Goal: Task Accomplishment & Management: Use online tool/utility

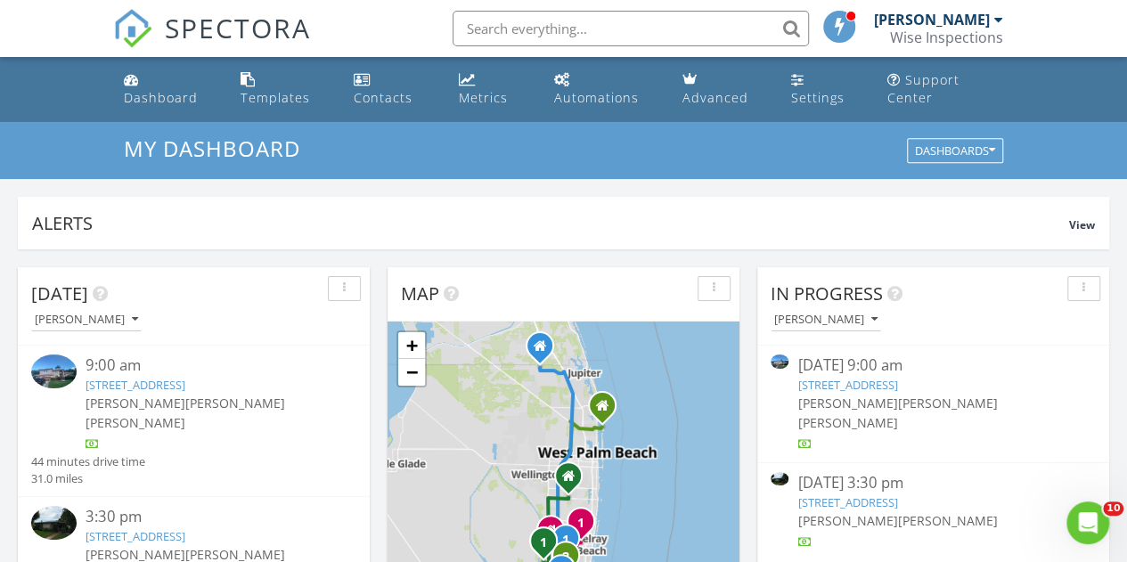
click at [674, 38] on input "text" at bounding box center [631, 29] width 356 height 36
paste input "6777 NW 44 Ct"
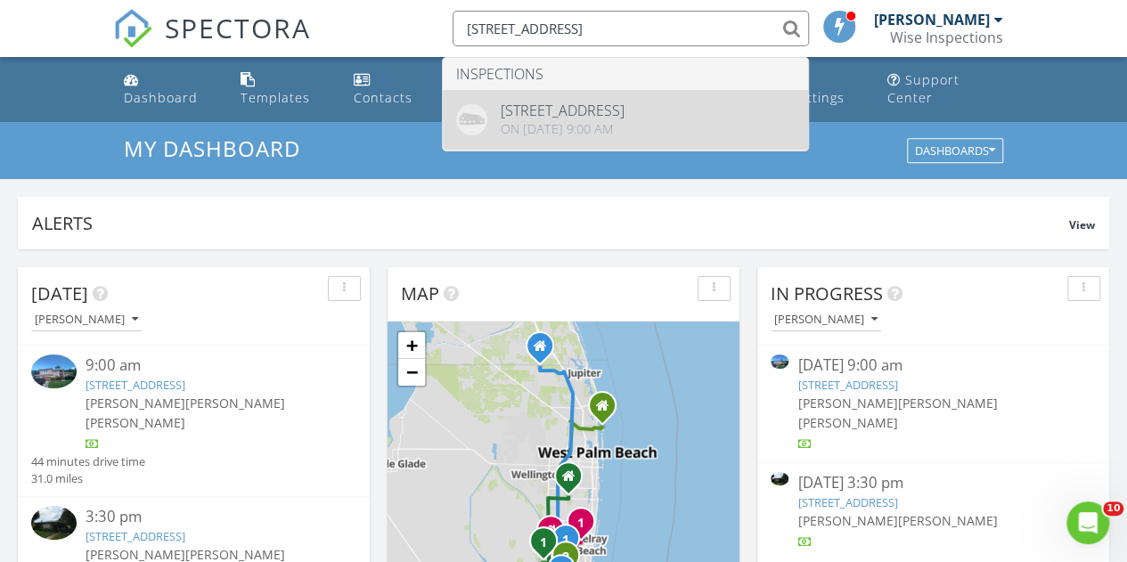
type input "6777 NW 44 Ct"
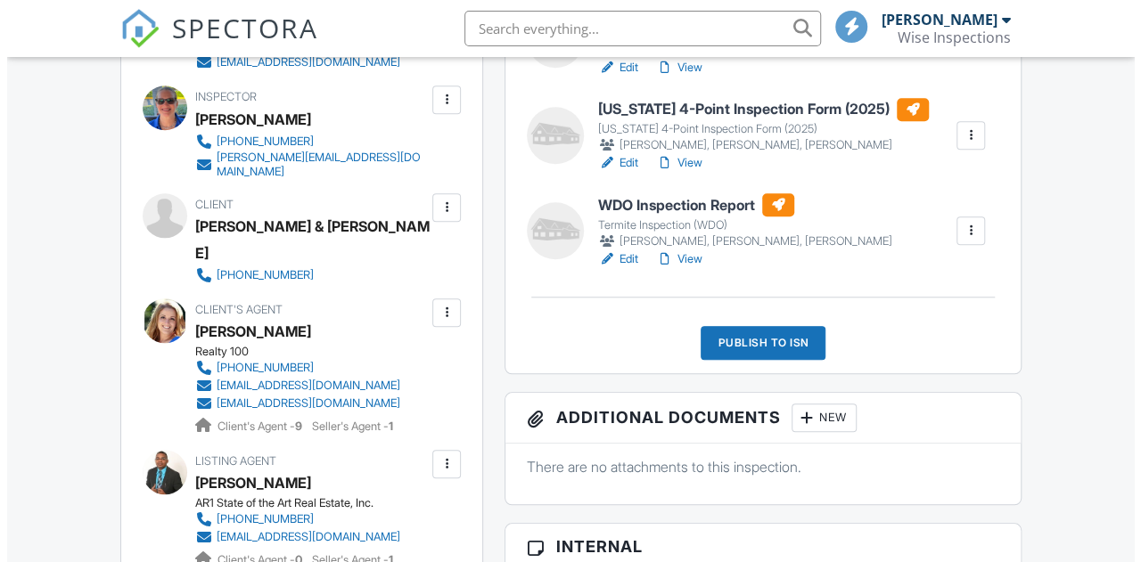
scroll to position [356, 0]
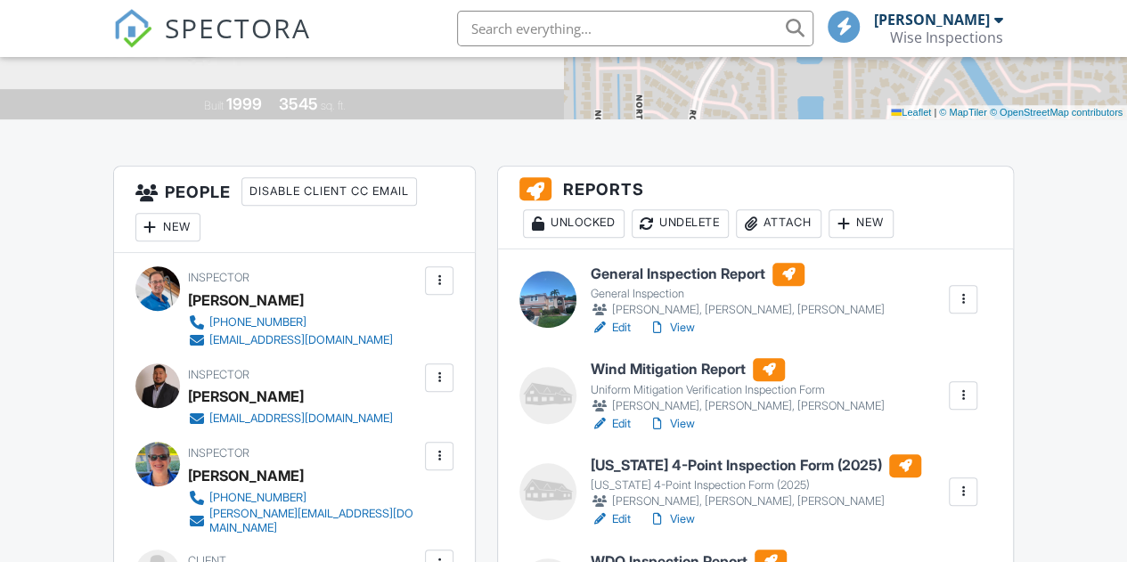
click at [775, 238] on div "Attach" at bounding box center [779, 223] width 86 height 29
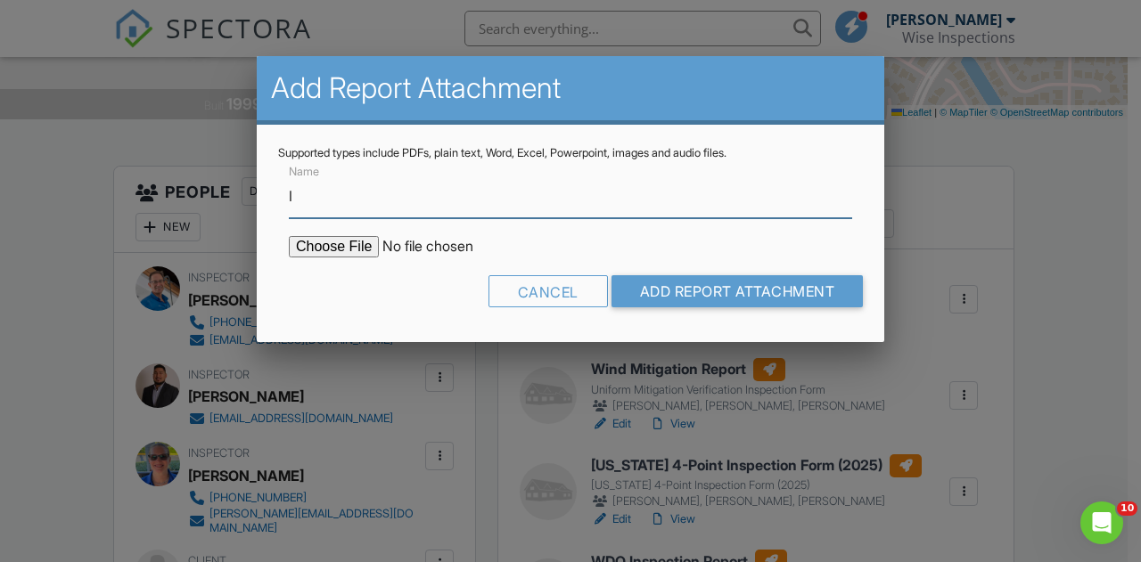
scroll to position [0, 0]
type input "Indoor Air Quality Results"
click at [356, 242] on input "file" at bounding box center [440, 246] width 303 height 21
type input "C:\fakepath\ilovepdf_merged.pdf"
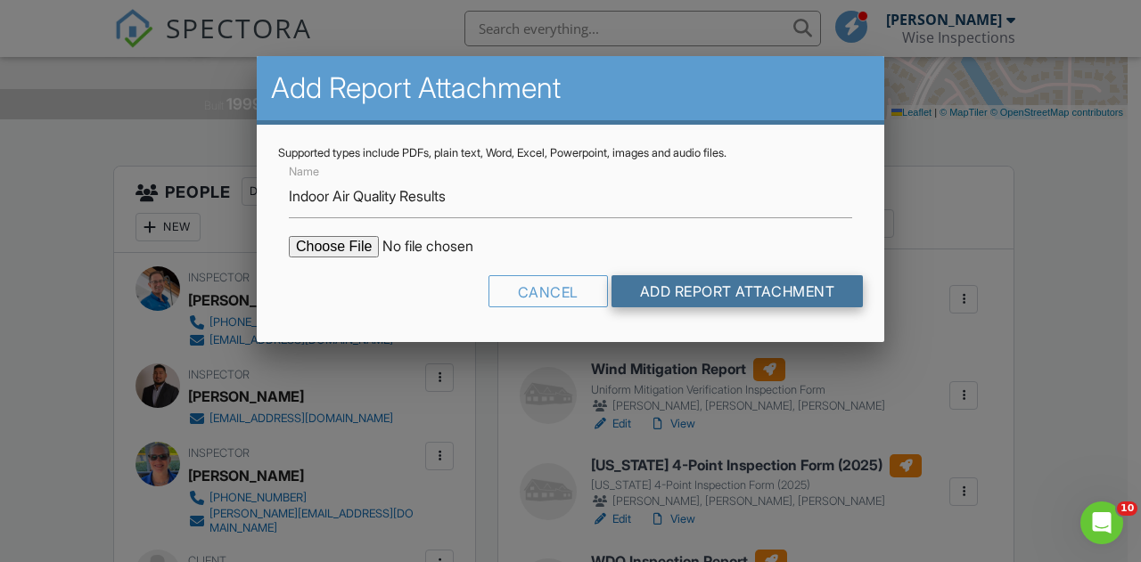
click at [747, 289] on input "Add Report Attachment" at bounding box center [737, 291] width 252 height 32
